Goal: Task Accomplishment & Management: Use online tool/utility

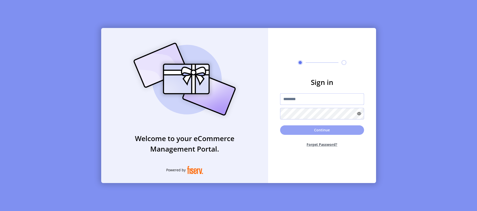
type input "*********"
click at [317, 131] on button "Continue" at bounding box center [322, 131] width 84 height 10
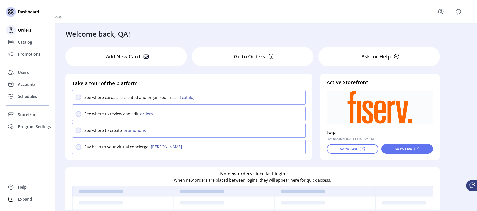
click at [24, 33] on span "Orders" at bounding box center [25, 30] width 14 height 6
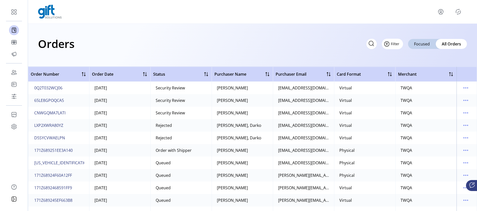
click at [397, 45] on button "Filter" at bounding box center [392, 44] width 21 height 11
click at [409, 71] on span "Date" at bounding box center [410, 71] width 42 height 4
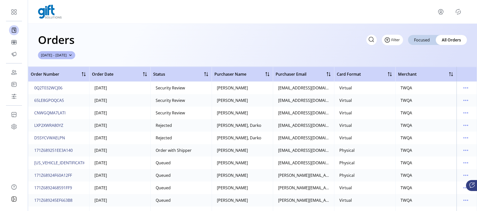
drag, startPoint x: 404, startPoint y: 42, endPoint x: 400, endPoint y: 41, distance: 4.1
click at [404, 42] on div "Filter Focused All Orders" at bounding box center [417, 40] width 101 height 11
click at [395, 41] on button "Filter" at bounding box center [392, 40] width 21 height 11
click at [238, 56] on div "Orders Filter Focused All Orders [DATE] - [DATE]" at bounding box center [252, 45] width 449 height 43
click at [386, 42] on icon "Filter Button" at bounding box center [387, 40] width 8 height 8
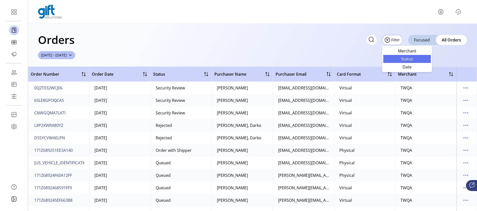
click at [411, 55] on link "Status" at bounding box center [408, 59] width 48 height 8
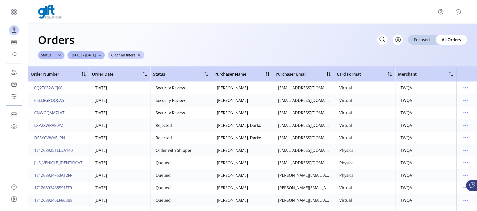
click at [141, 55] on span "button" at bounding box center [140, 56] width 4 height 4
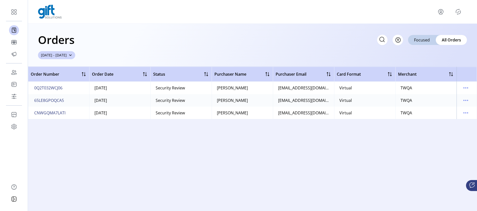
click at [72, 56] on span "button" at bounding box center [71, 56] width 4 height 4
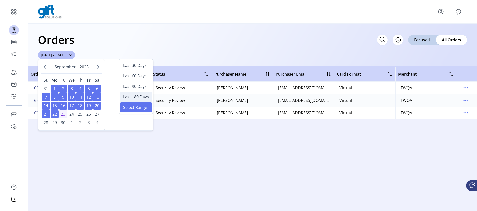
click at [137, 95] on span "Last 180 Days" at bounding box center [136, 97] width 26 height 6
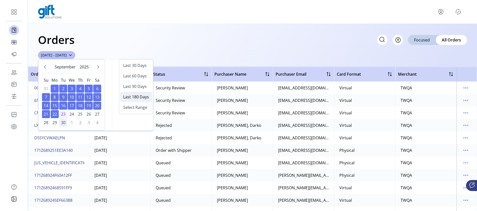
click at [65, 123] on span "30" at bounding box center [63, 123] width 8 height 8
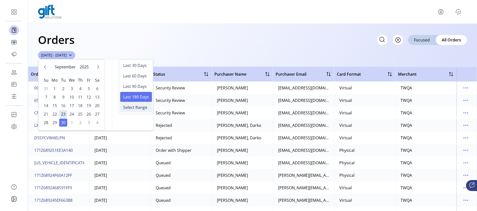
click at [134, 108] on span "Select Range" at bounding box center [135, 108] width 24 height 6
click at [133, 110] on span "Select Range" at bounding box center [135, 108] width 24 height 6
click at [134, 98] on span "Last 180 Days" at bounding box center [136, 97] width 26 height 6
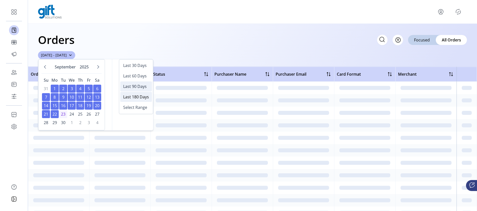
click at [140, 88] on span "Last 90 Days" at bounding box center [135, 87] width 24 height 6
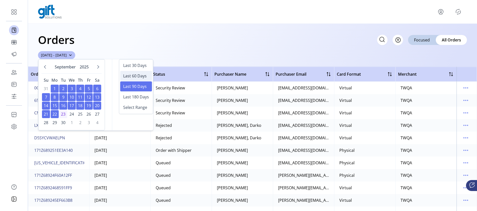
click at [139, 76] on span "Last 60 Days" at bounding box center [135, 76] width 24 height 6
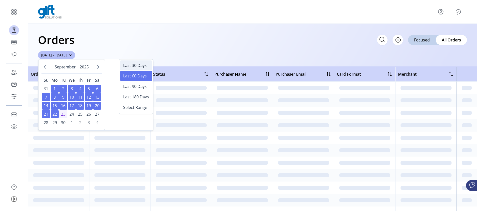
click at [141, 65] on span "Last 30 Days" at bounding box center [135, 66] width 24 height 6
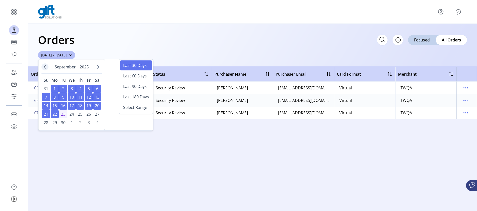
click at [47, 68] on icon "Previous Month" at bounding box center [45, 67] width 4 height 4
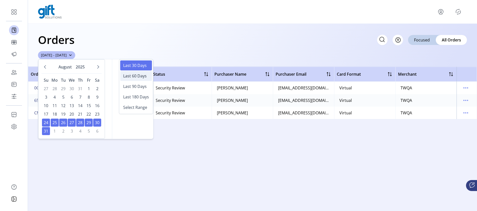
click at [135, 76] on span "Last 60 Days" at bounding box center [135, 76] width 24 height 6
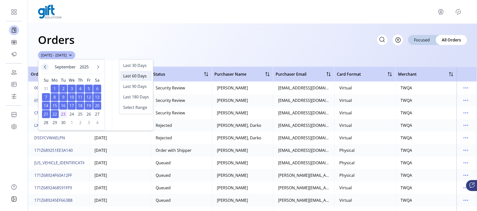
click at [46, 67] on icon "Previous Month" at bounding box center [45, 67] width 4 height 4
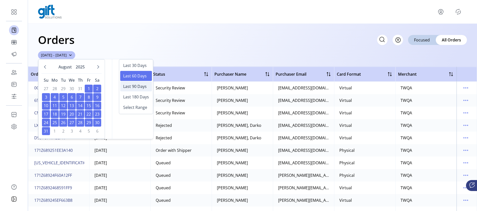
drag, startPoint x: 140, startPoint y: 87, endPoint x: 131, endPoint y: 90, distance: 9.9
click at [140, 86] on span "Last 90 Days" at bounding box center [135, 87] width 24 height 6
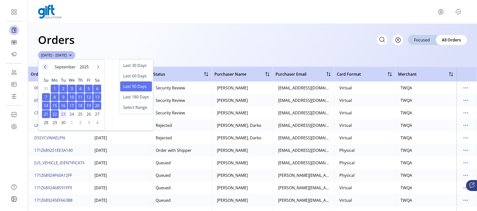
click at [45, 69] on icon "Previous Month" at bounding box center [45, 67] width 4 height 4
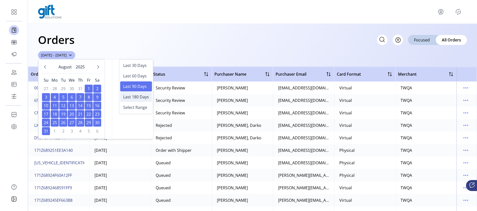
click at [138, 97] on span "Last 180 Days" at bounding box center [136, 97] width 26 height 6
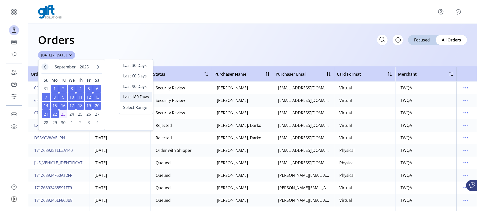
click at [44, 69] on button "Previous Month" at bounding box center [45, 67] width 7 height 7
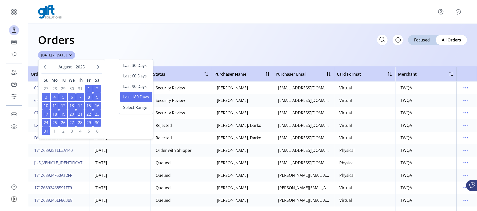
click at [80, 116] on span "21" at bounding box center [80, 114] width 8 height 8
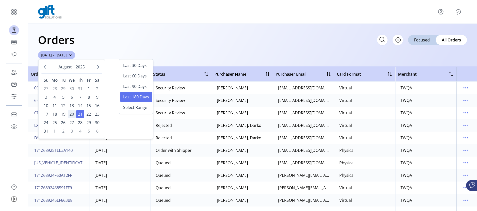
click at [70, 113] on span "20" at bounding box center [72, 114] width 8 height 8
click at [86, 113] on span "22" at bounding box center [89, 114] width 8 height 8
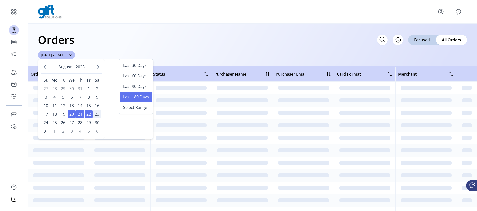
click at [97, 116] on span "23" at bounding box center [97, 114] width 8 height 8
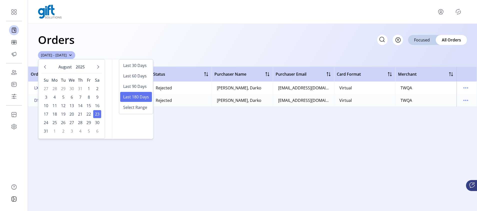
click at [183, 118] on div "Order Number Order Date Status Purchaser Name Purchaser Email Card Format Merch…" at bounding box center [252, 139] width 449 height 145
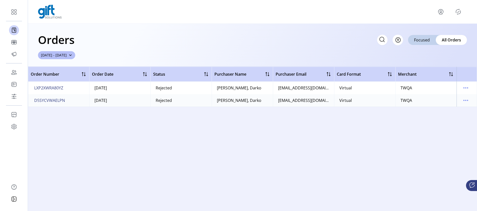
click at [144, 113] on div "Order Number Order Date Status Purchaser Name Purchaser Email Card Format Merch…" at bounding box center [252, 139] width 449 height 145
click at [110, 47] on div "Orders Filter Focused All Orders" at bounding box center [252, 40] width 429 height 18
click at [91, 54] on div "Orders Filter Focused All Orders [DATE] - [DATE]" at bounding box center [252, 45] width 449 height 43
click at [72, 56] on span "button" at bounding box center [71, 56] width 4 height 4
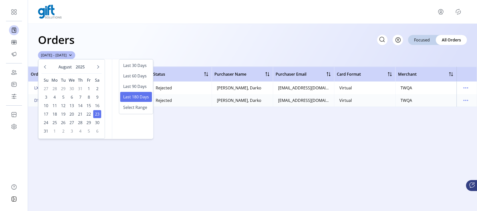
drag, startPoint x: 217, startPoint y: 58, endPoint x: 381, endPoint y: 60, distance: 163.6
click at [217, 58] on div "Orders Filter Focused All Orders [DATE] - [DATE]" at bounding box center [252, 45] width 449 height 43
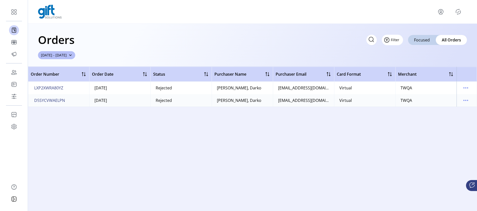
click at [401, 40] on button "Filter" at bounding box center [392, 40] width 21 height 11
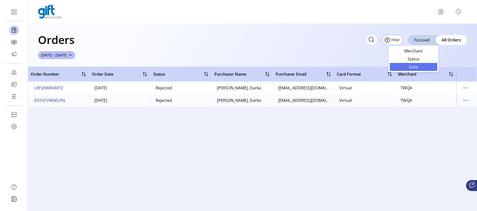
click at [415, 64] on link "Date" at bounding box center [414, 67] width 48 height 8
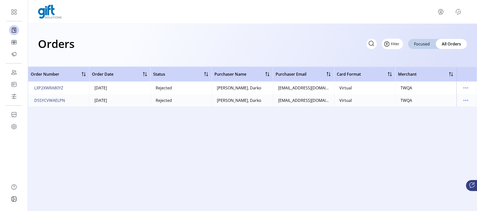
click at [397, 45] on button "Filter" at bounding box center [392, 44] width 21 height 11
